Goal: Information Seeking & Learning: Check status

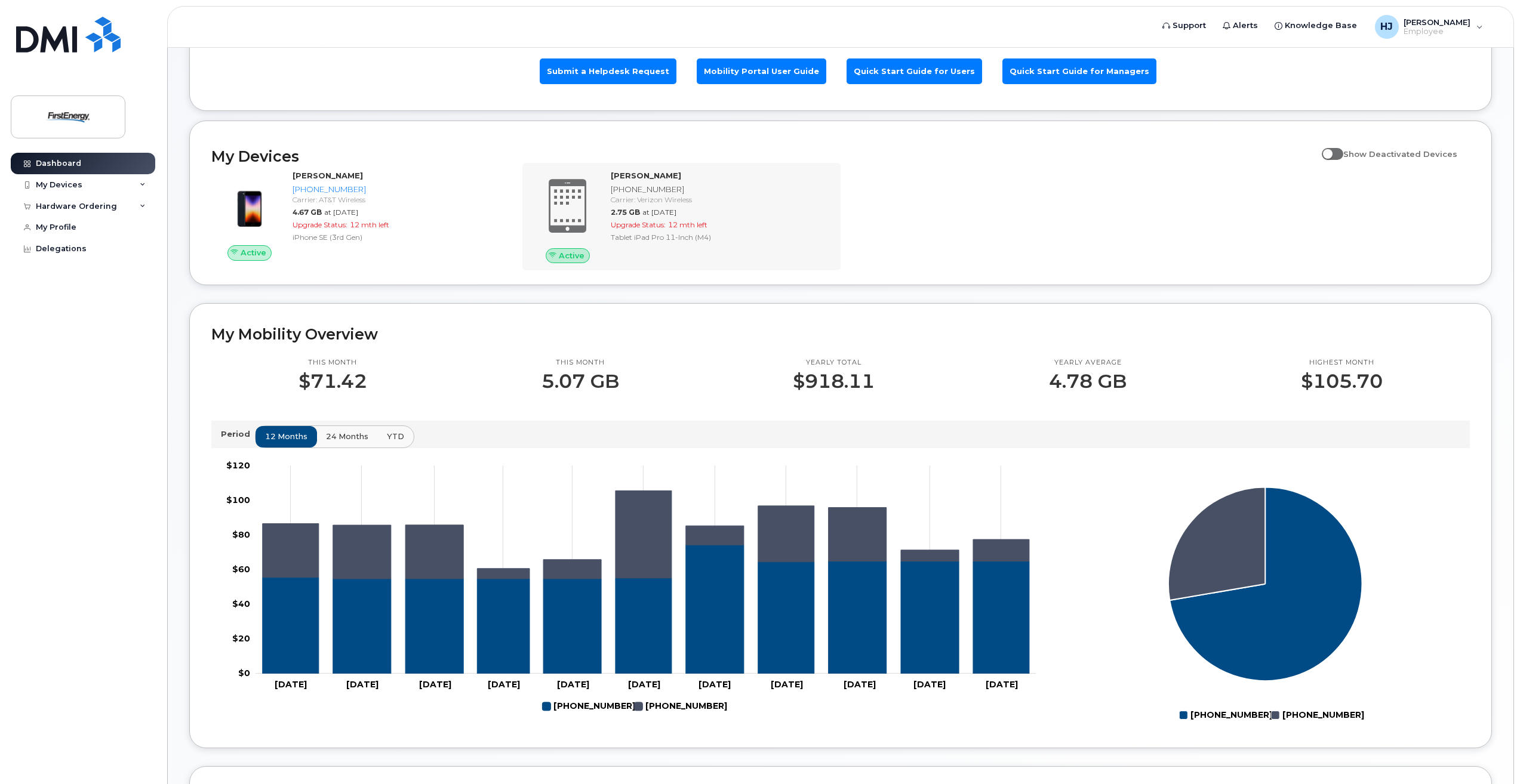
scroll to position [119, 0]
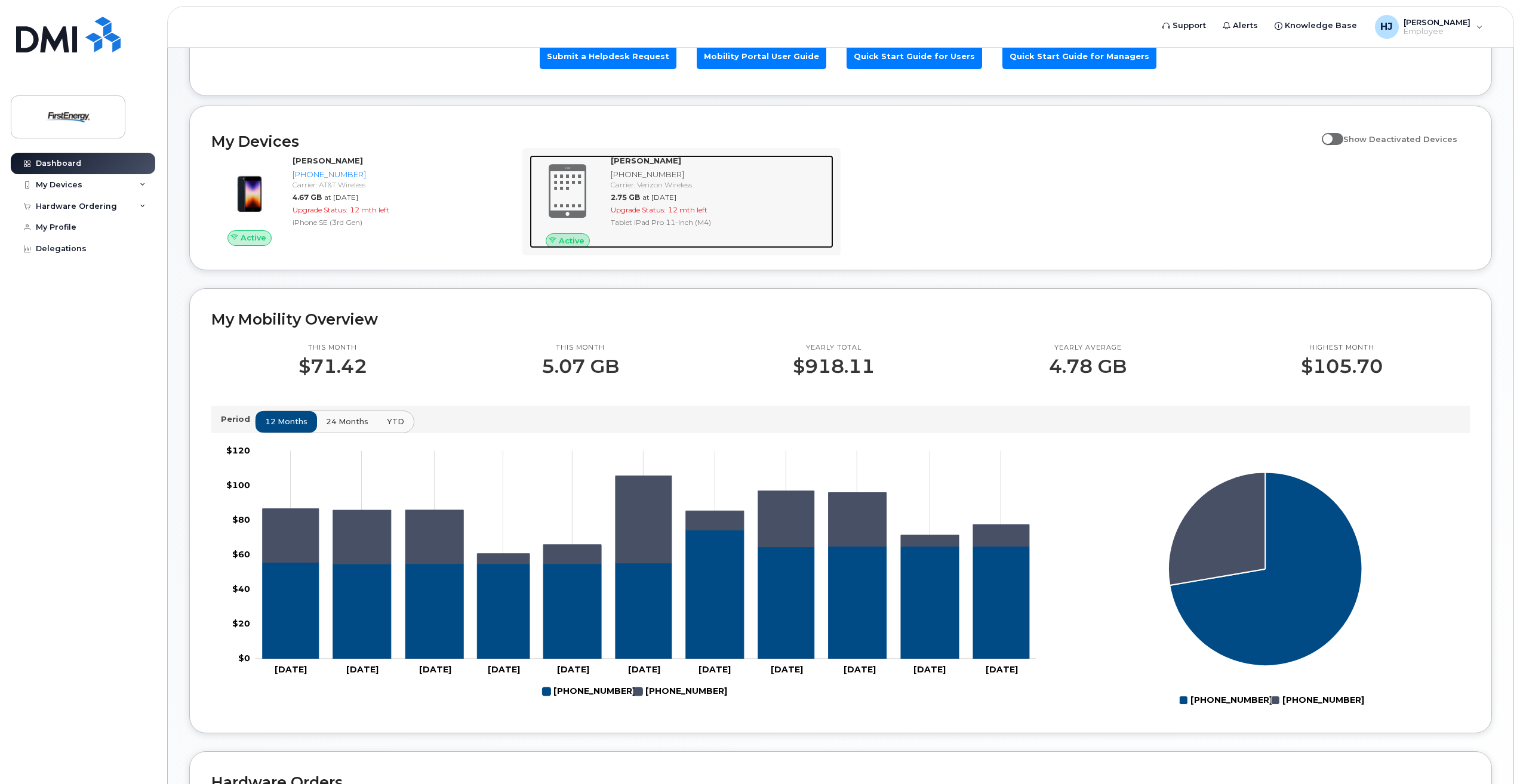
click at [665, 202] on div "2.75 GB at Sep 01, 2025" at bounding box center [720, 197] width 218 height 10
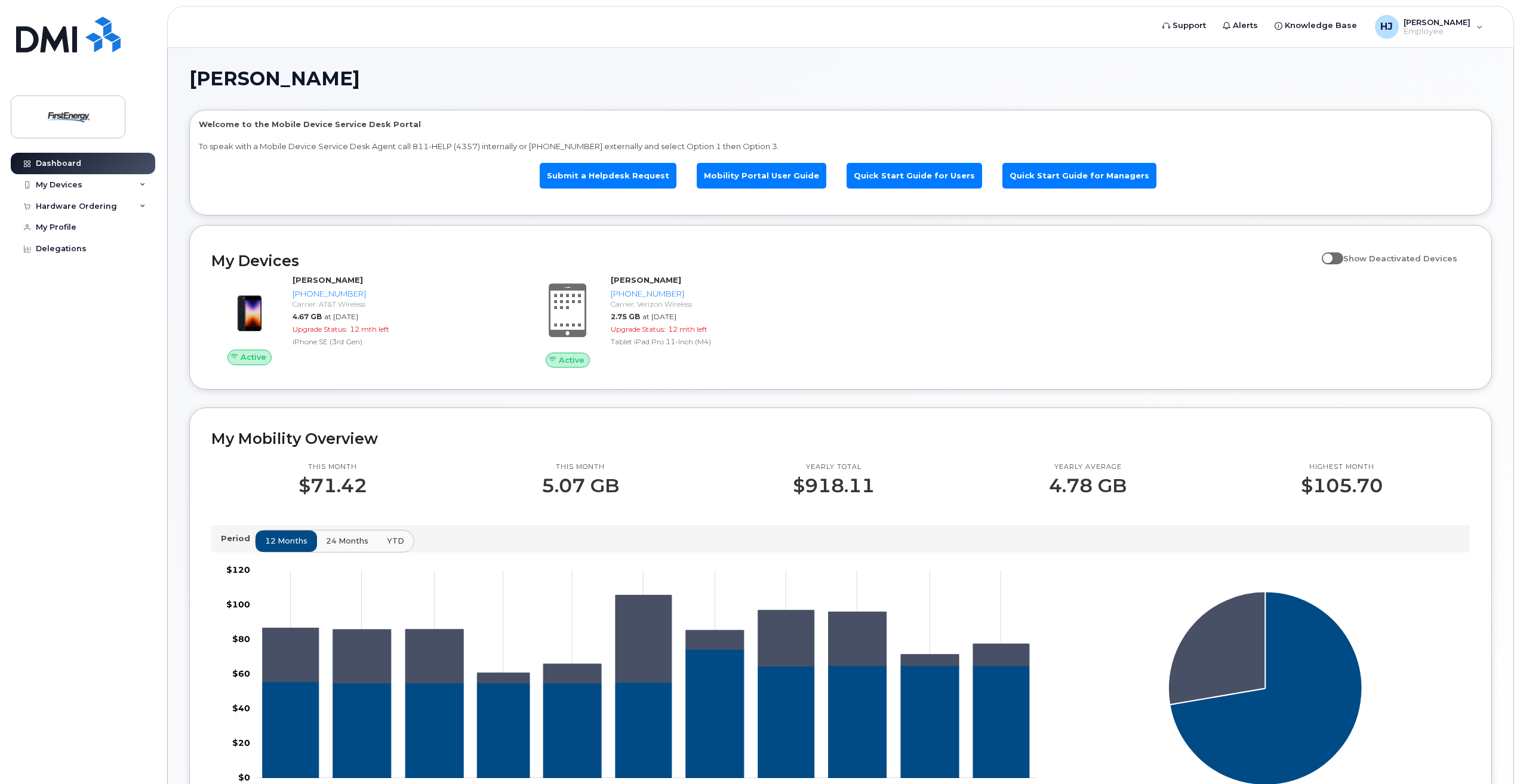
scroll to position [59, 0]
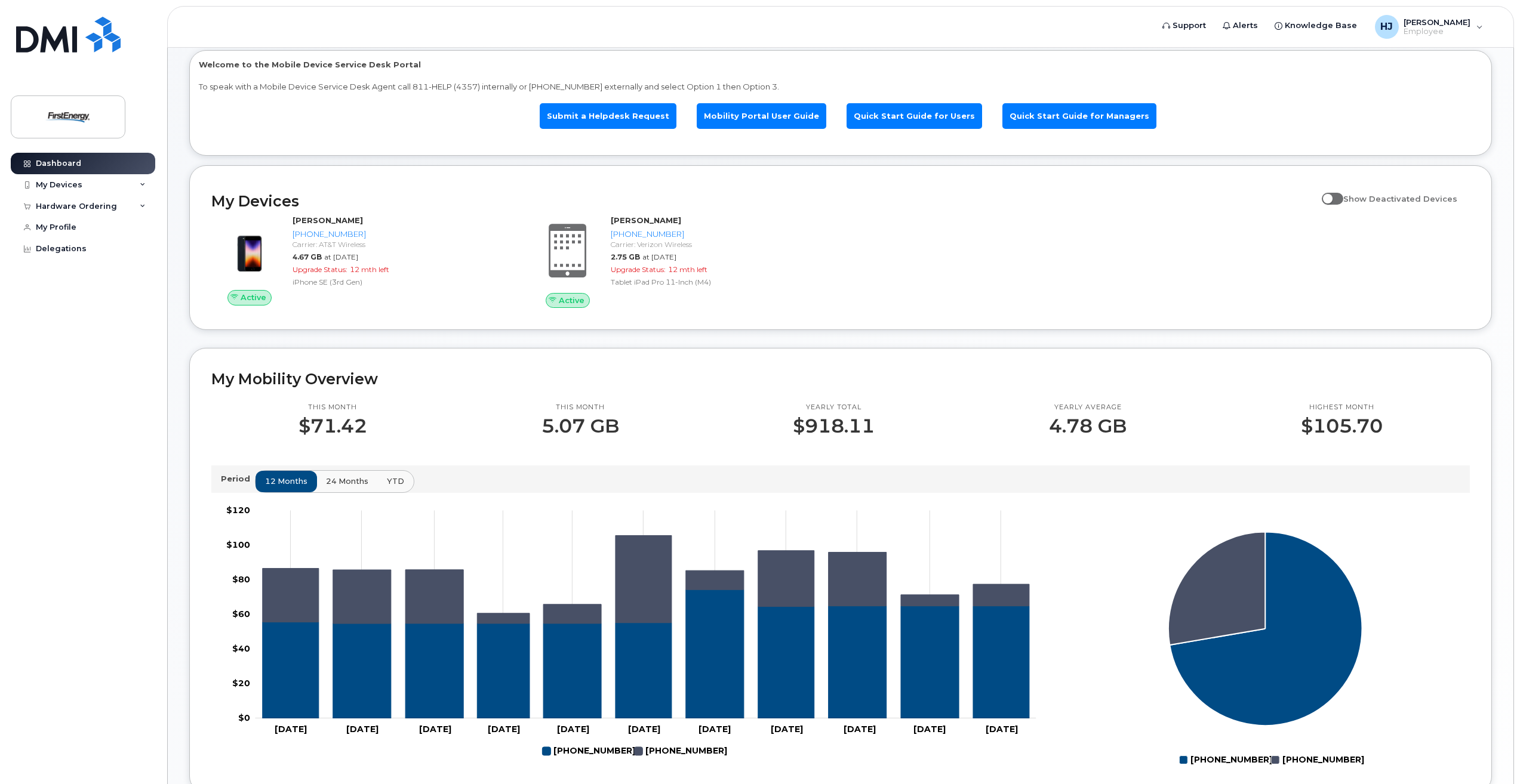
click at [1334, 203] on span at bounding box center [1332, 199] width 22 height 12
click at [1331, 197] on input "Show Deactivated Devices" at bounding box center [1326, 192] width 10 height 10
click at [1336, 200] on span at bounding box center [1332, 199] width 22 height 12
click at [1331, 197] on input "Show Deactivated Devices" at bounding box center [1326, 192] width 10 height 10
checkbox input "false"
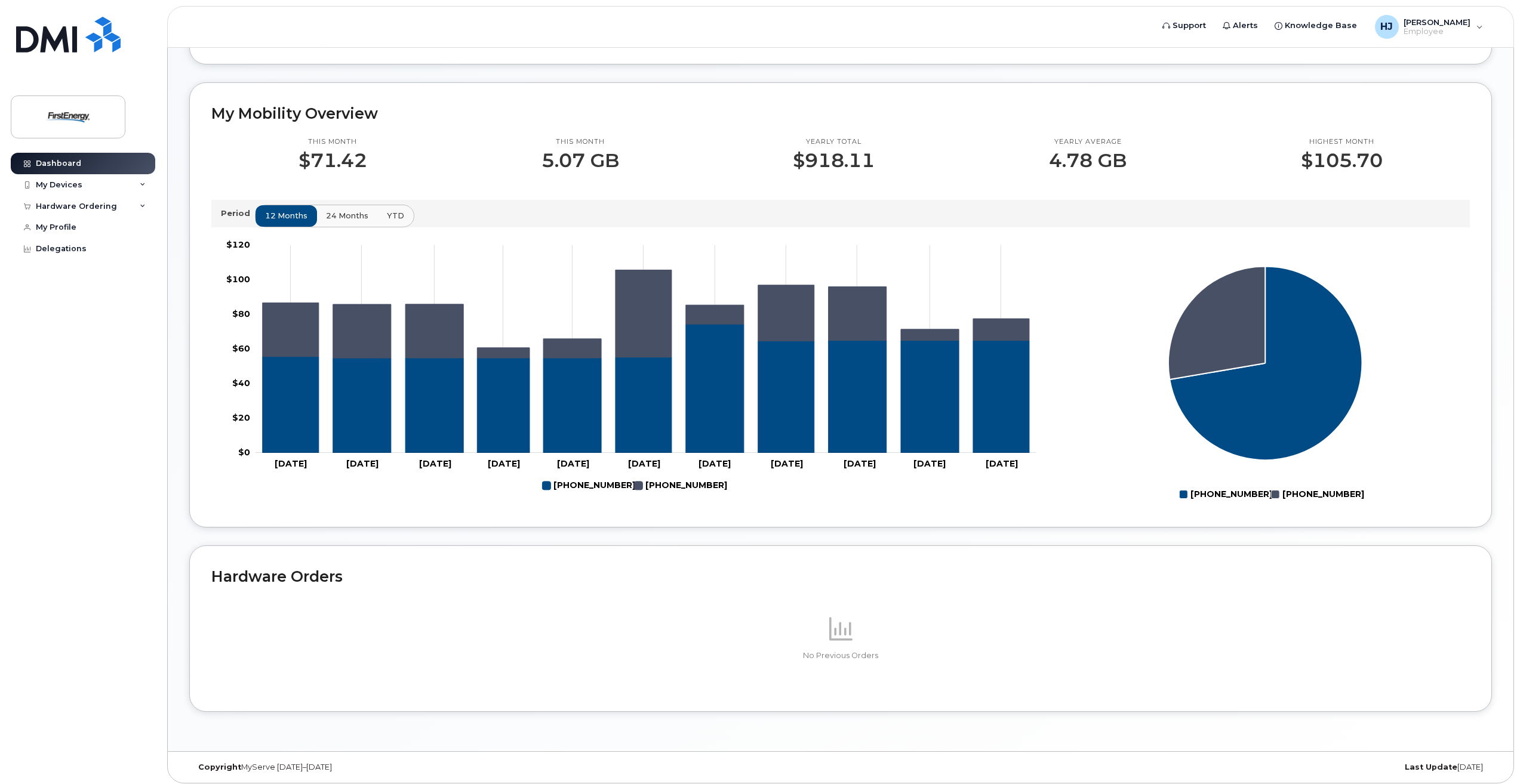
scroll to position [331, 0]
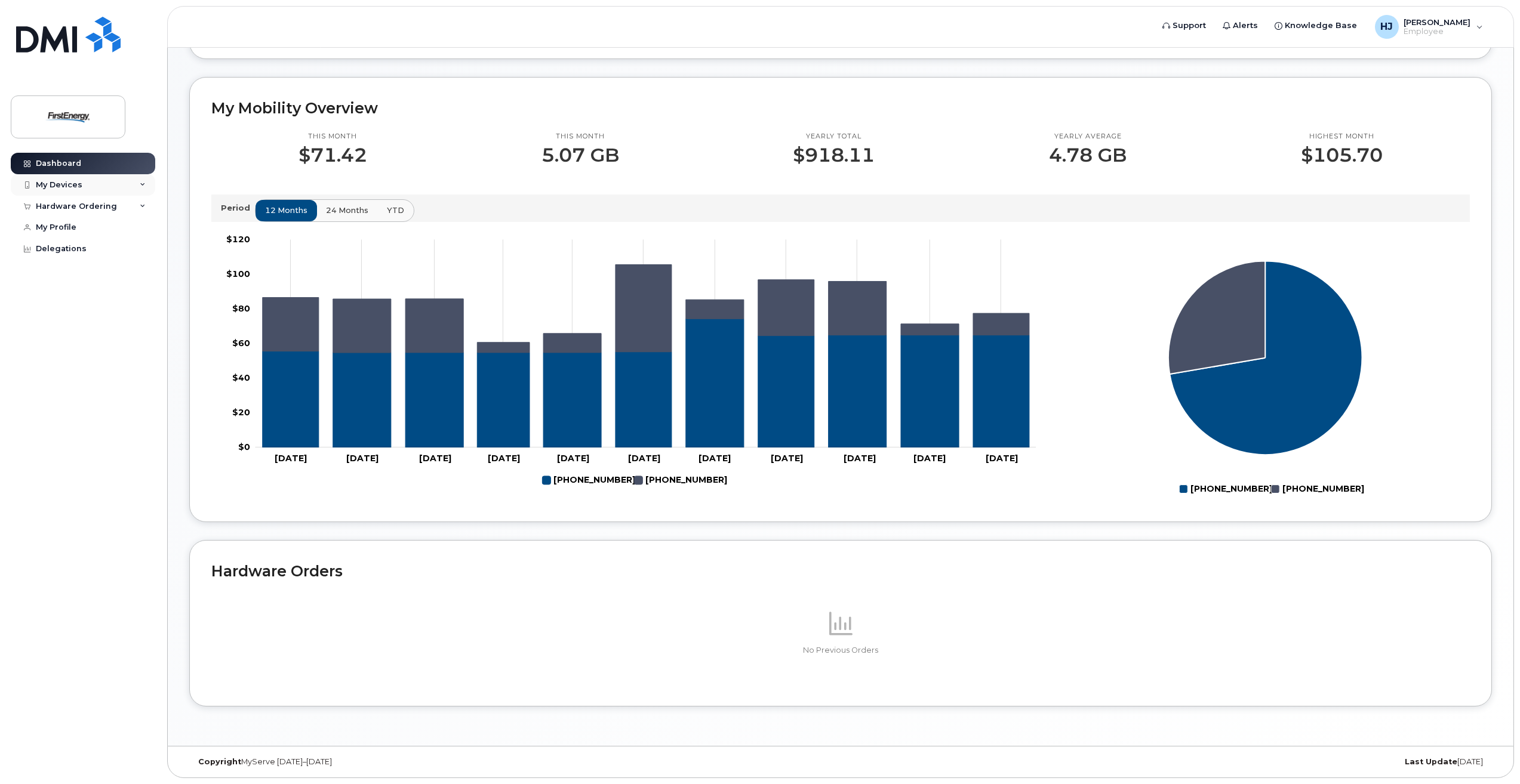
click at [139, 186] on div "My Devices" at bounding box center [82, 185] width 145 height 22
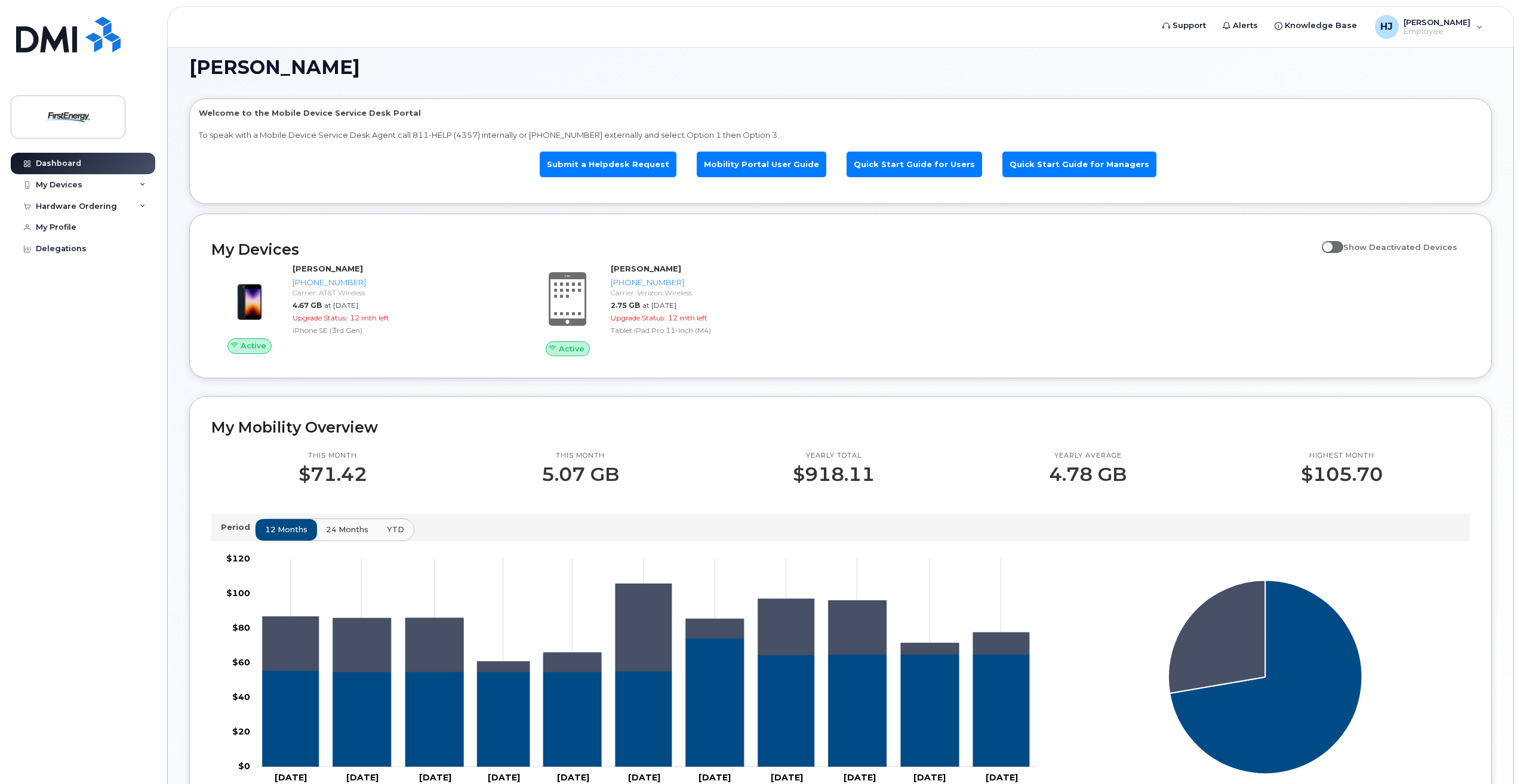
scroll to position [0, 0]
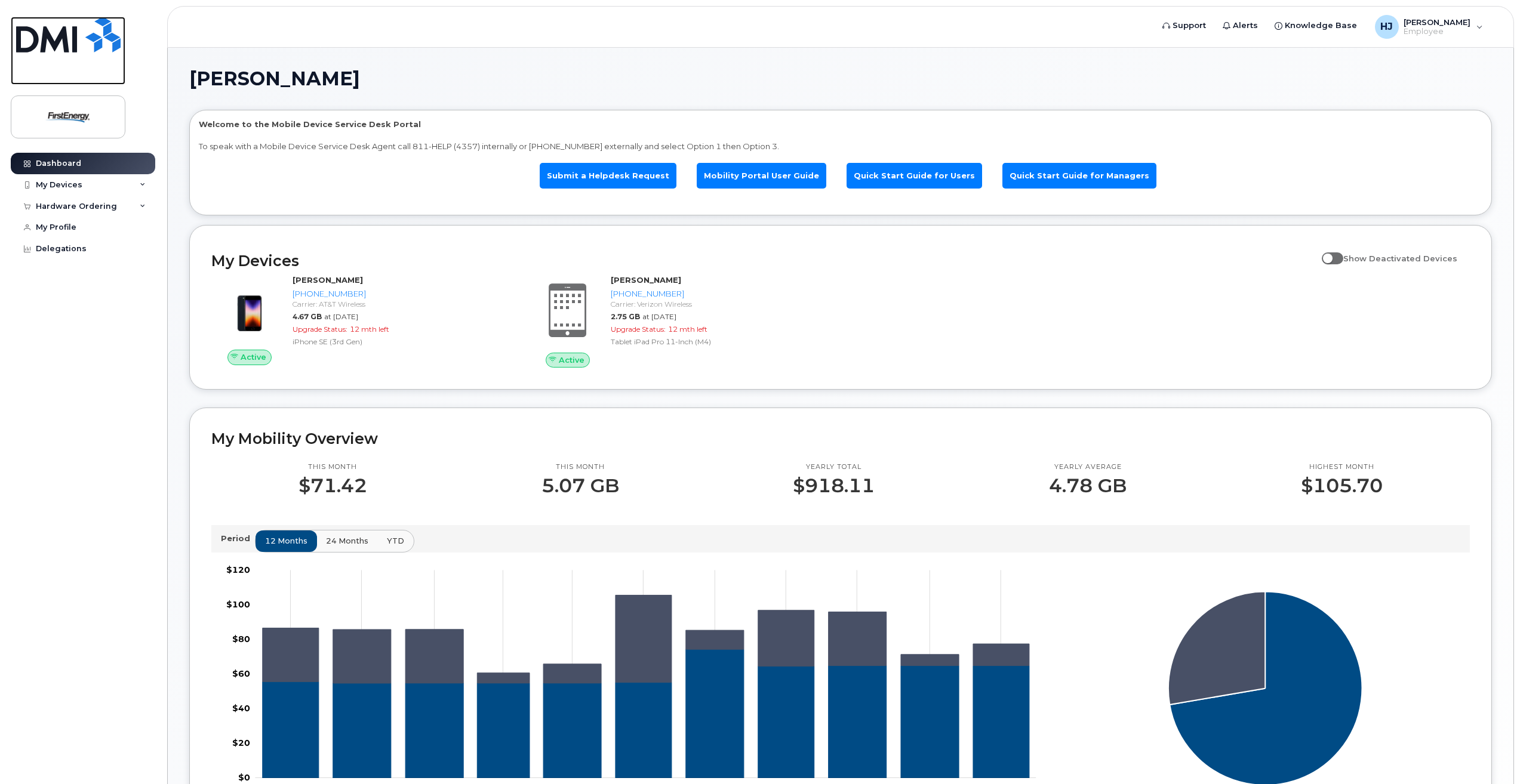
click at [105, 42] on img at bounding box center [68, 35] width 105 height 36
click at [65, 243] on link "Delegations" at bounding box center [82, 248] width 145 height 22
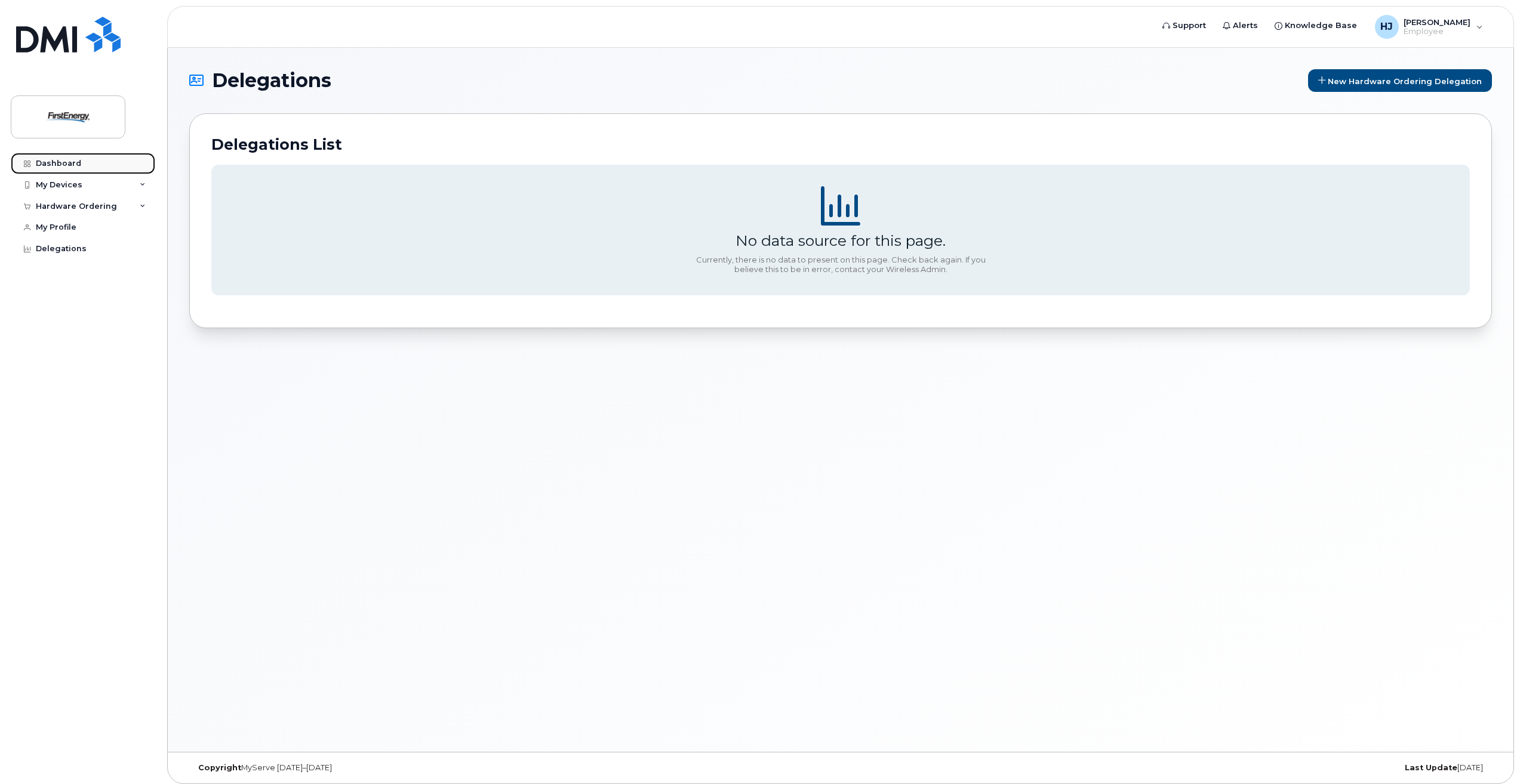
click at [90, 162] on link "Dashboard" at bounding box center [82, 163] width 145 height 22
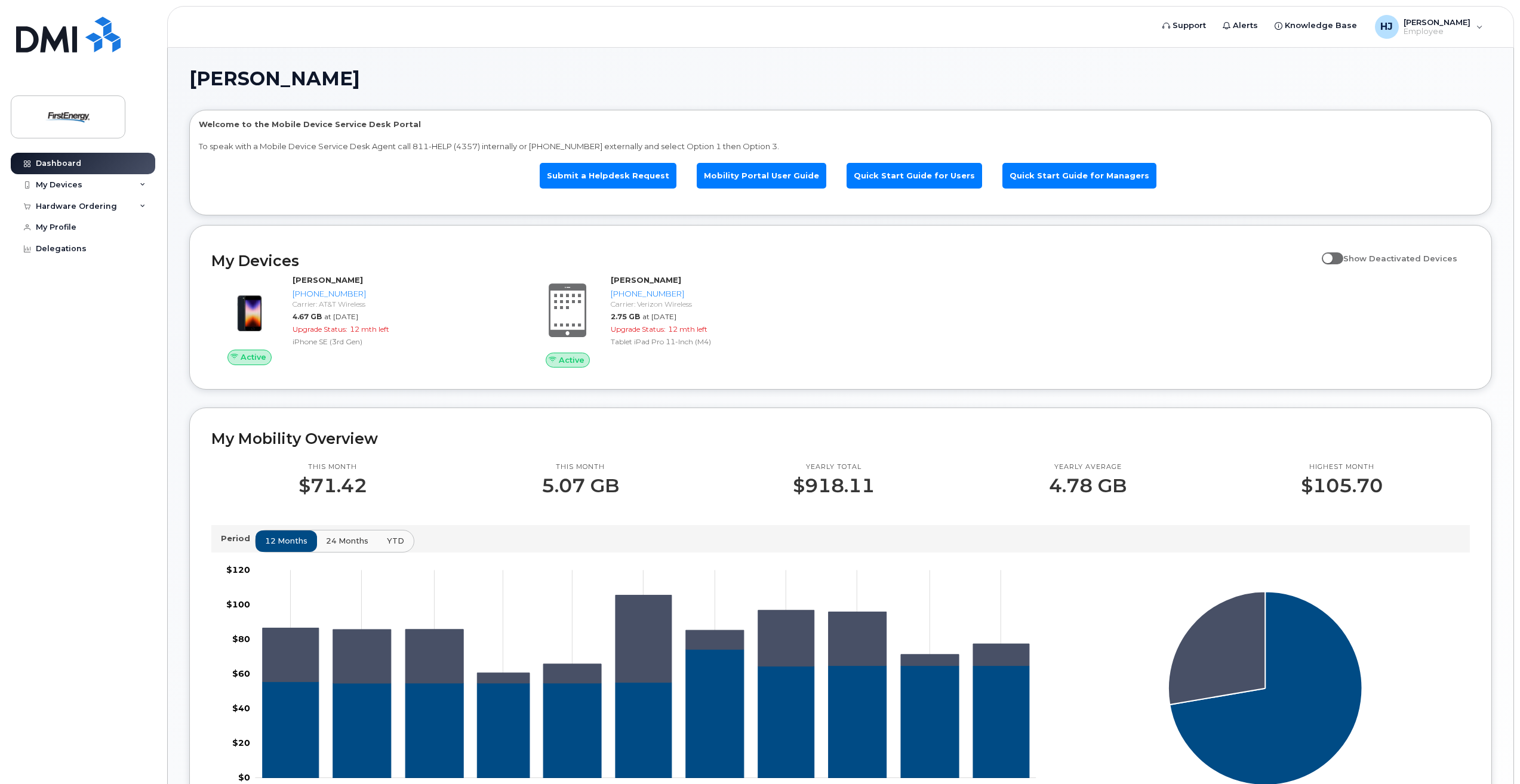
click at [1335, 259] on span at bounding box center [1332, 258] width 22 height 12
click at [1331, 257] on input "Show Deactivated Devices" at bounding box center [1326, 251] width 10 height 10
click at [1336, 259] on span at bounding box center [1332, 258] width 22 height 12
click at [1331, 257] on input "Show Deactivated Devices" at bounding box center [1326, 251] width 10 height 10
checkbox input "false"
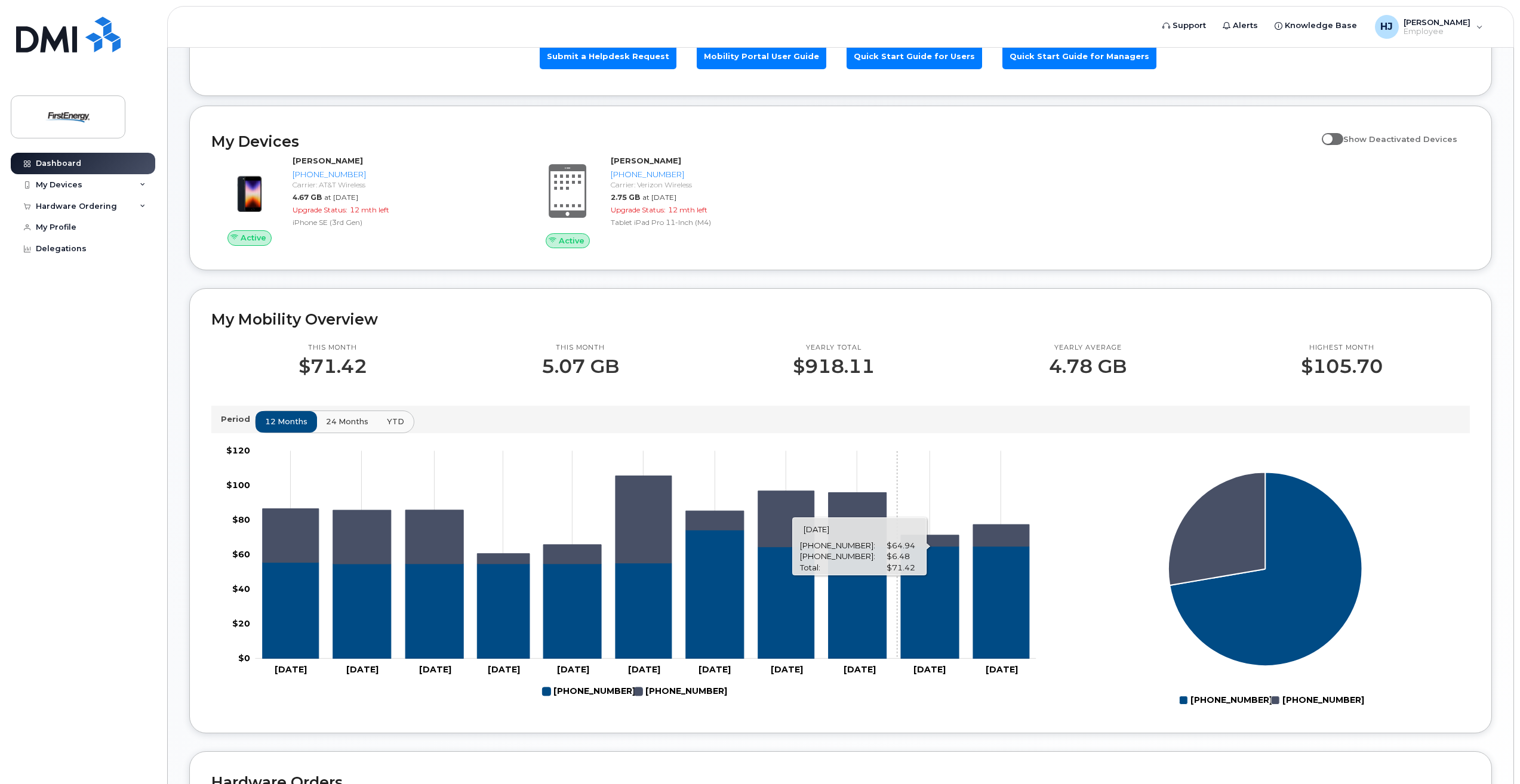
scroll to position [92, 0]
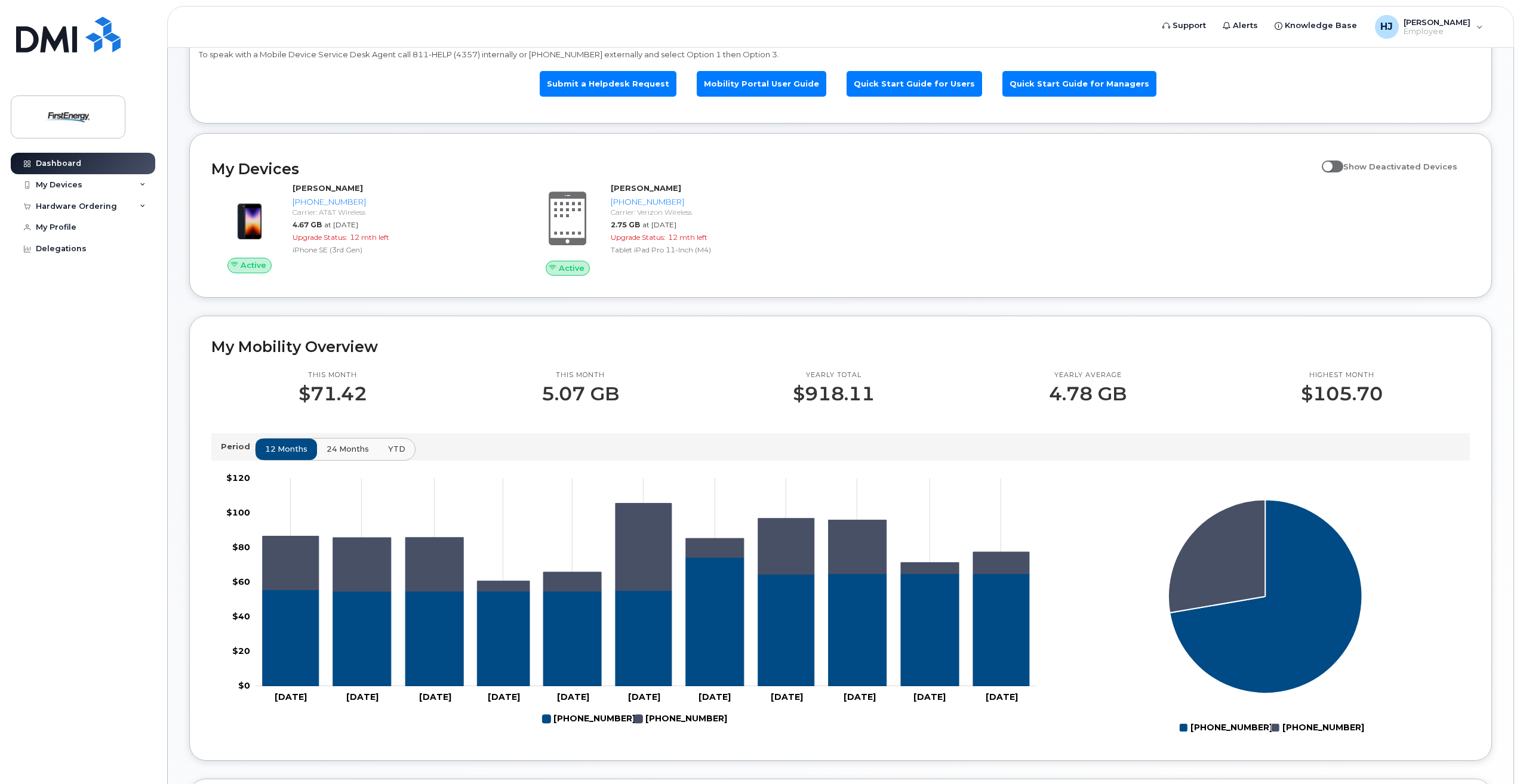
click at [357, 454] on span "24 months" at bounding box center [347, 449] width 42 height 11
click at [289, 457] on button "12 months" at bounding box center [286, 449] width 62 height 22
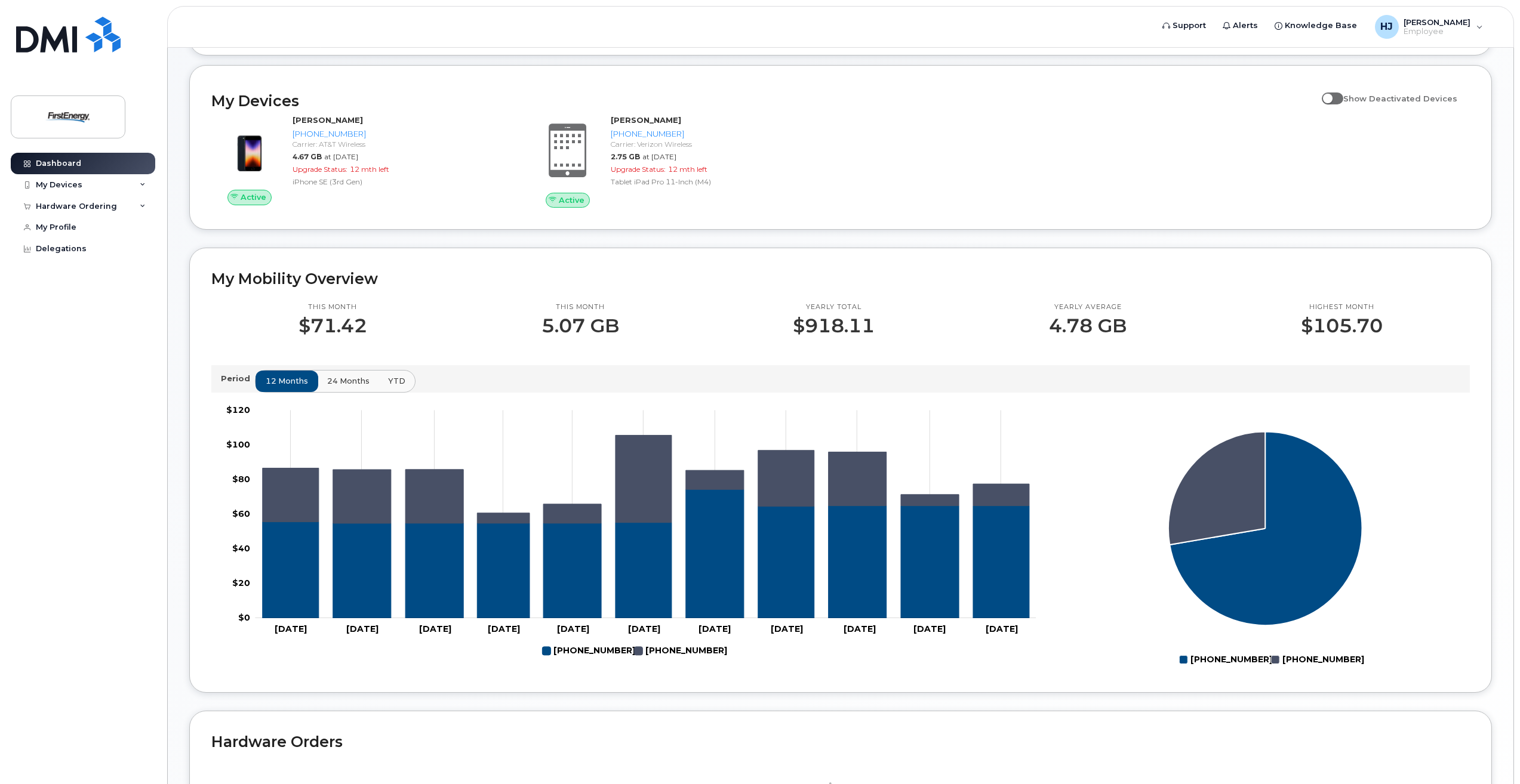
scroll to position [0, 0]
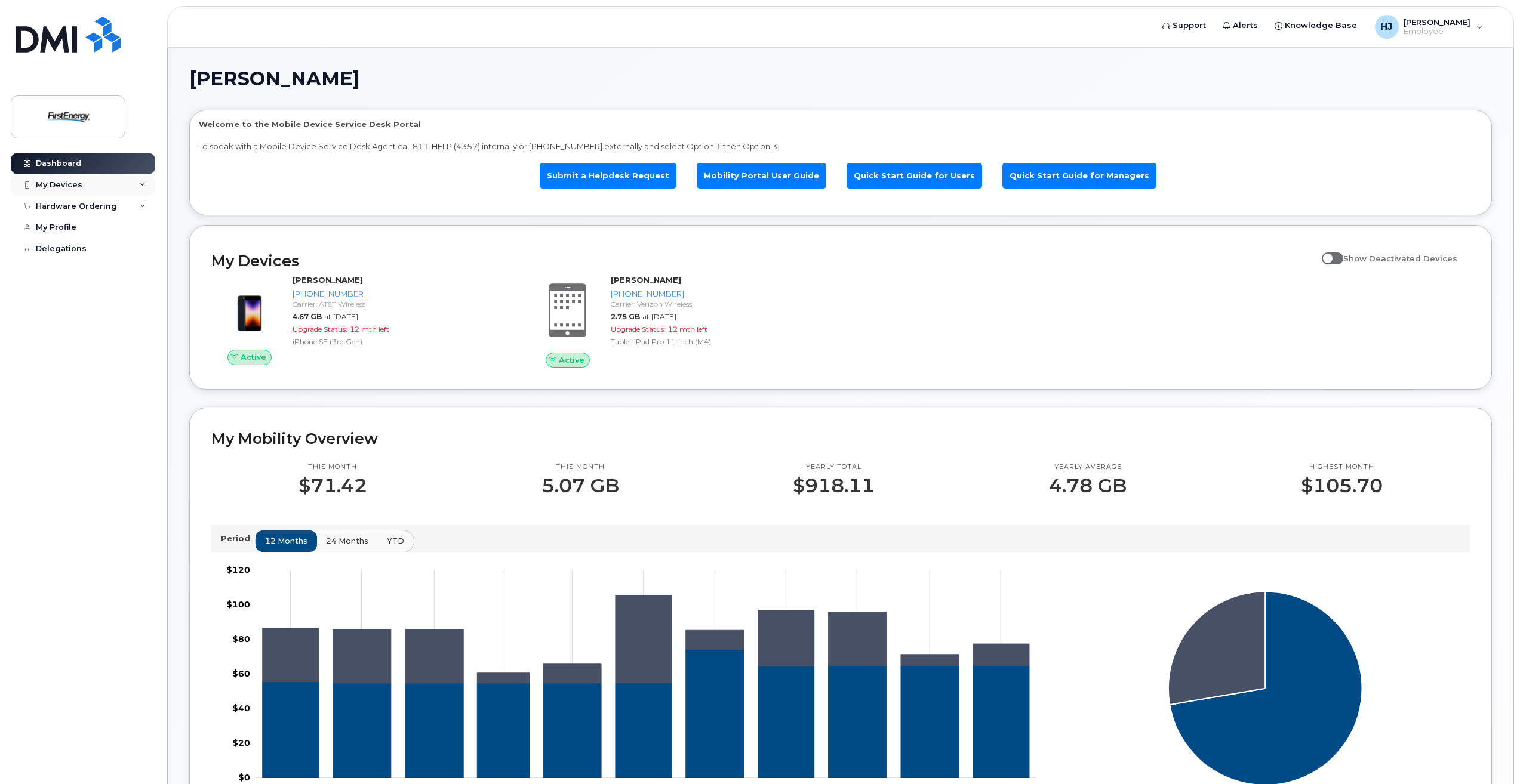
click at [125, 188] on div "My Devices" at bounding box center [82, 185] width 145 height 22
